Goal: Information Seeking & Learning: Learn about a topic

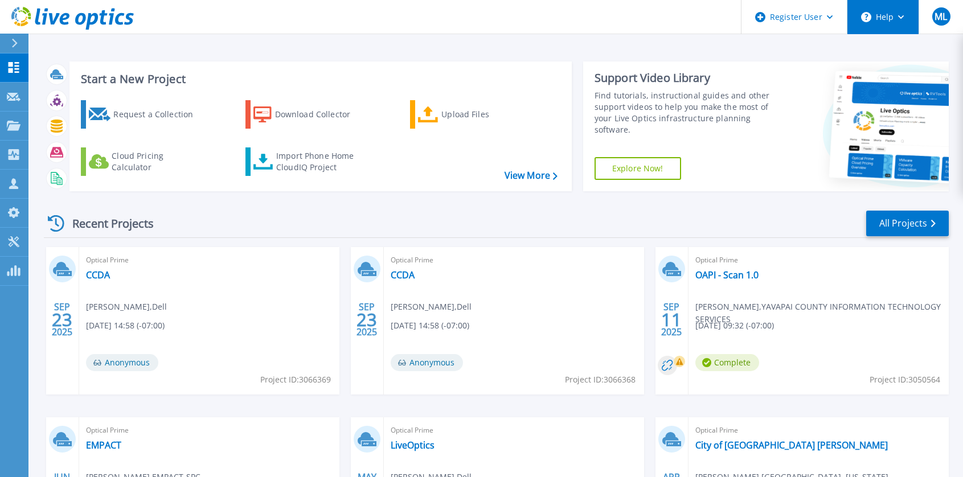
click at [872, 21] on button "Help" at bounding box center [883, 17] width 71 height 34
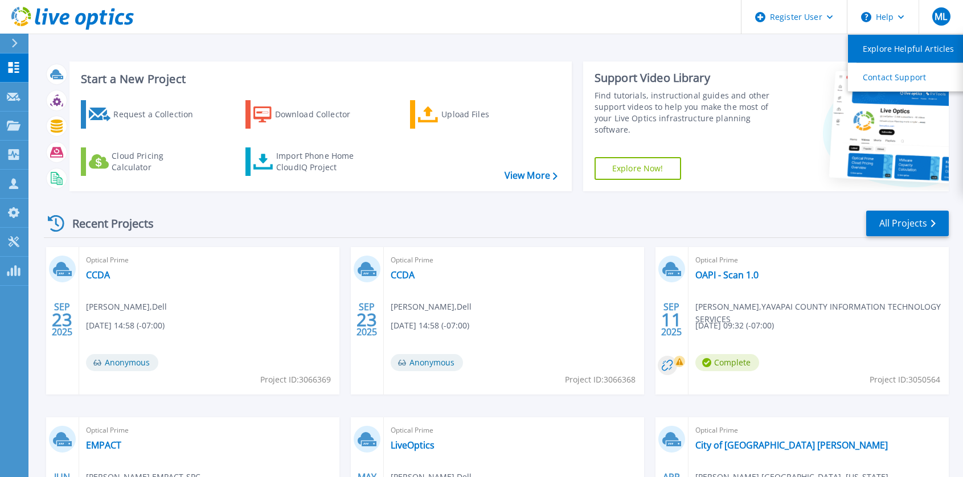
click at [868, 44] on link "Explore Helpful Articles" at bounding box center [911, 49] width 127 height 28
click at [909, 49] on link "Explore Helpful Articles" at bounding box center [911, 49] width 127 height 28
click at [608, 56] on div "Start a New Project Request a Collection Download Collector Upload Files Cloud …" at bounding box center [496, 126] width 905 height 148
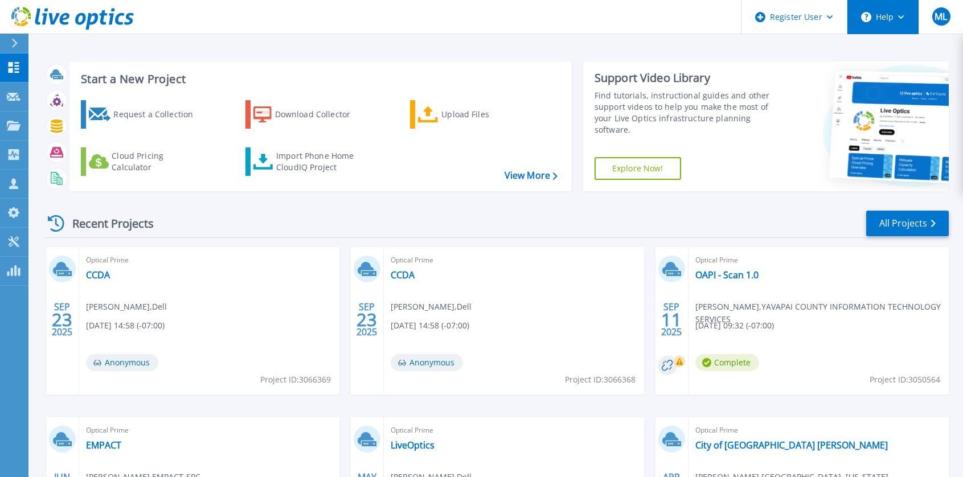
click at [907, 17] on button "Help" at bounding box center [883, 17] width 71 height 34
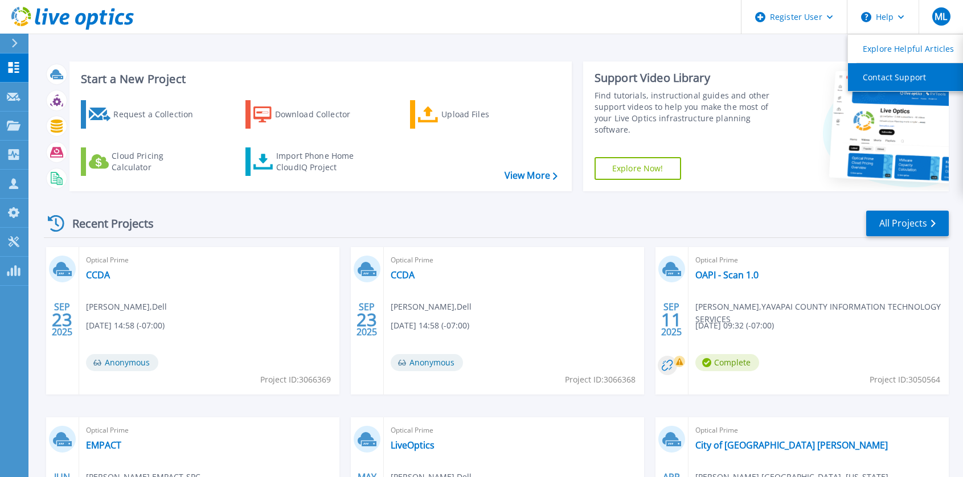
click at [882, 76] on link "Contact Support" at bounding box center [911, 77] width 127 height 28
click at [636, 20] on header "Register User Help Explore Helpful Articles Contact Support ML Dell User [PERSO…" at bounding box center [481, 17] width 963 height 34
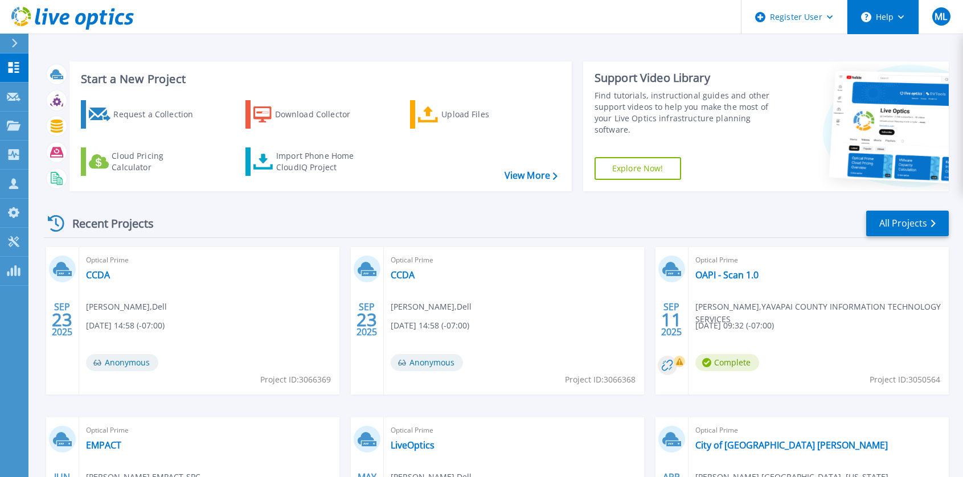
click at [877, 21] on button "Help" at bounding box center [883, 17] width 71 height 34
click at [876, 15] on button "Help" at bounding box center [883, 17] width 71 height 34
click at [903, 18] on icon at bounding box center [902, 17] width 6 height 4
click at [881, 14] on button "Help" at bounding box center [883, 17] width 71 height 34
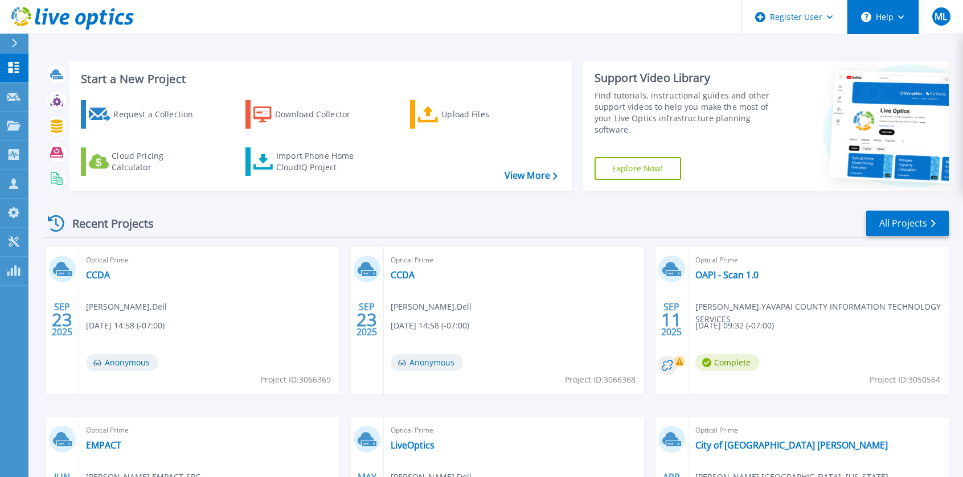
click at [882, 22] on button "Help" at bounding box center [883, 17] width 71 height 34
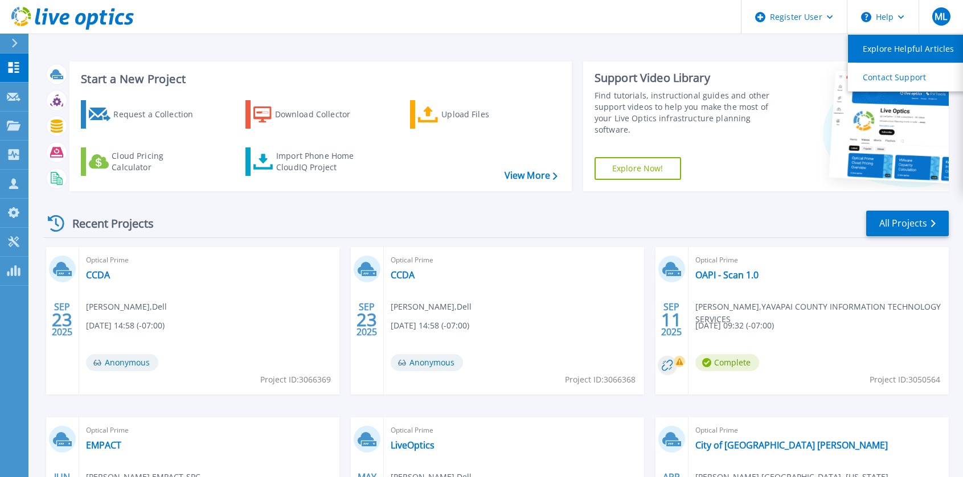
click at [884, 46] on link "Explore Helpful Articles" at bounding box center [911, 49] width 127 height 28
click at [914, 48] on link "Explore Helpful Articles" at bounding box center [911, 49] width 127 height 28
